Goal: Find specific page/section: Find specific page/section

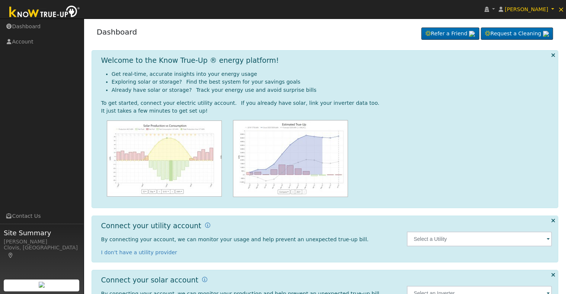
click at [546, 239] on span at bounding box center [547, 239] width 3 height 9
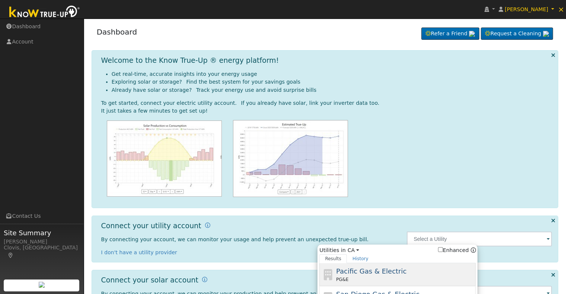
click at [396, 272] on span "Pacific Gas & Electric" at bounding box center [371, 271] width 70 height 8
type input "PG&E"
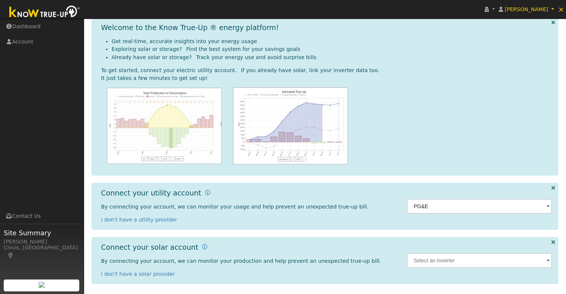
scroll to position [33, 0]
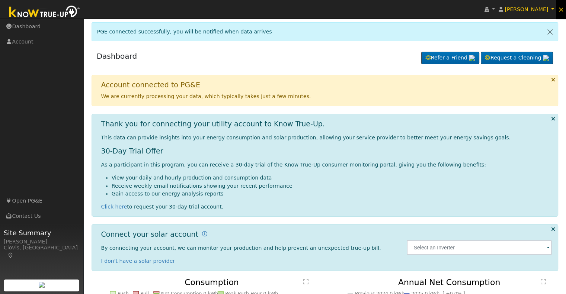
click at [562, 9] on span "×" at bounding box center [560, 9] width 6 height 9
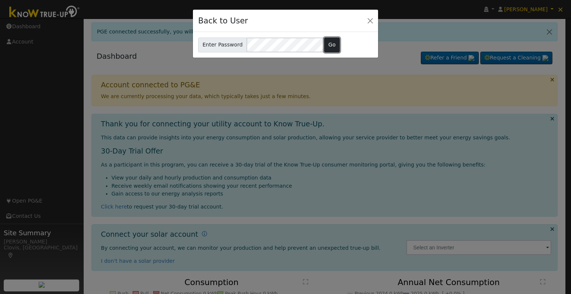
click at [328, 46] on button "Go" at bounding box center [332, 45] width 16 height 15
